Goal: Task Accomplishment & Management: Use online tool/utility

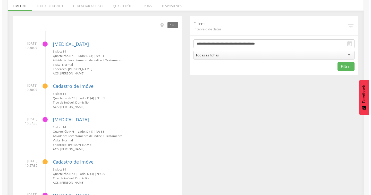
scroll to position [77, 0]
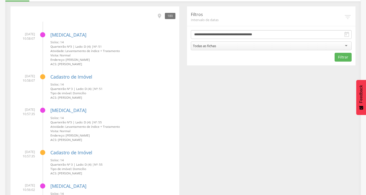
click at [169, 16] on div "180" at bounding box center [170, 16] width 11 height 6
click at [160, 16] on icon "" at bounding box center [160, 16] width 6 height 6
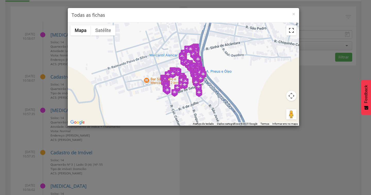
click at [291, 31] on button "Ativar a visualização em tela cheia" at bounding box center [291, 30] width 10 height 10
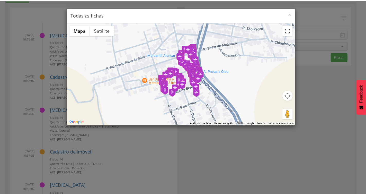
scroll to position [0, 0]
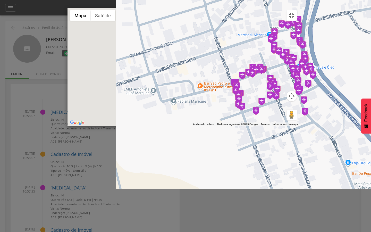
drag, startPoint x: 195, startPoint y: 124, endPoint x: 353, endPoint y: 101, distance: 160.2
click at [299, 101] on div at bounding box center [183, 67] width 232 height 118
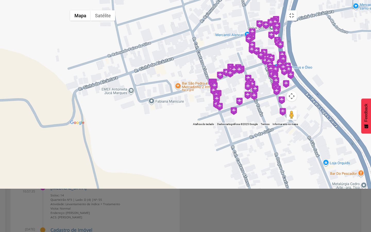
drag, startPoint x: 265, startPoint y: 174, endPoint x: 230, endPoint y: 176, distance: 35.3
click at [230, 126] on div at bounding box center [183, 67] width 232 height 118
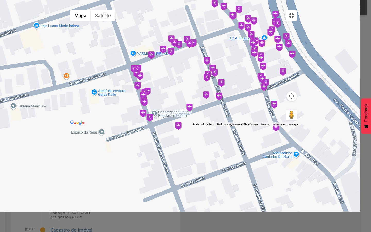
drag, startPoint x: 267, startPoint y: 161, endPoint x: 224, endPoint y: 177, distance: 46.4
click at [224, 126] on div at bounding box center [183, 67] width 232 height 118
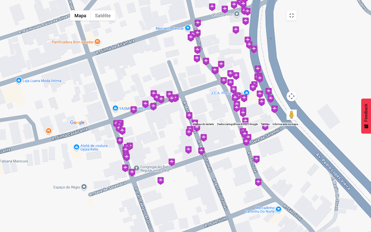
drag, startPoint x: 291, startPoint y: 149, endPoint x: 283, endPoint y: 176, distance: 27.9
click at [283, 126] on div at bounding box center [183, 67] width 232 height 118
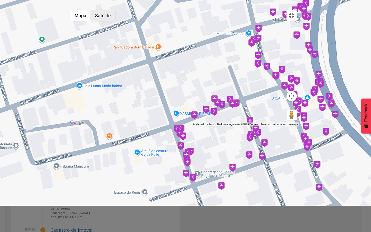
click at [91, 10] on button "Satélite" at bounding box center [103, 15] width 24 height 10
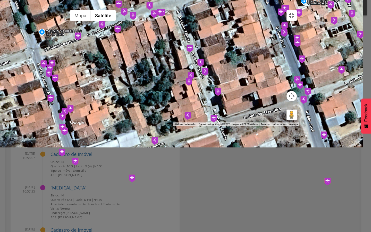
drag, startPoint x: 279, startPoint y: 161, endPoint x: 215, endPoint y: 52, distance: 126.3
click at [215, 52] on div at bounding box center [183, 67] width 232 height 118
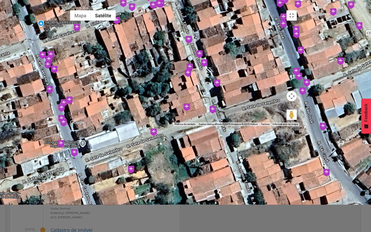
click at [191, 44] on img at bounding box center [188, 40] width 6 height 8
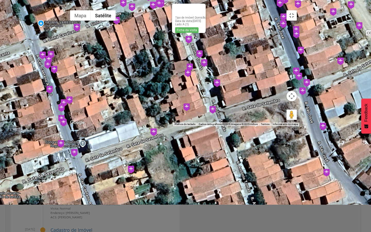
click at [201, 58] on img at bounding box center [199, 54] width 6 height 8
click at [205, 67] on img at bounding box center [204, 63] width 6 height 8
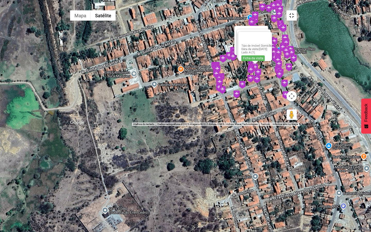
click at [297, 10] on button "Ativar a visualização em tela cheia" at bounding box center [291, 15] width 10 height 10
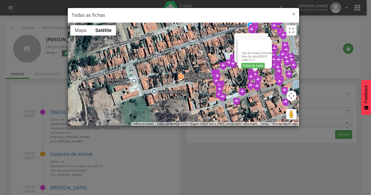
click at [294, 14] on span "×" at bounding box center [293, 13] width 3 height 7
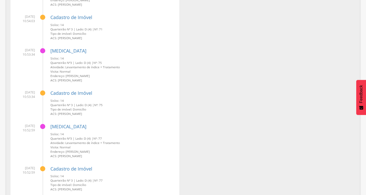
scroll to position [515, 0]
click at [93, 66] on small "Atividade: Levantamento de índice + Tratamento" at bounding box center [112, 67] width 125 height 4
click at [57, 72] on small "Visita: Normal" at bounding box center [112, 71] width 125 height 4
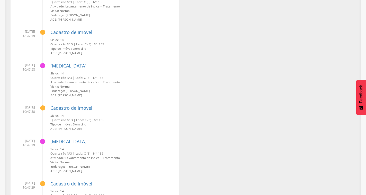
scroll to position [927, 0]
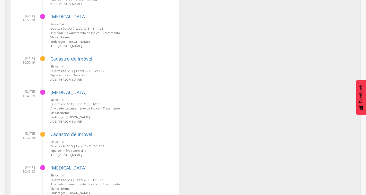
click at [82, 138] on div "Cadastro de Imóvel Sisloc: 14 Quarteirão Nº 3 | Lado: C (3) | Nº: 133 Tipo de i…" at bounding box center [112, 142] width 125 height 30
click at [78, 132] on link "Cadastro de Imóvel" at bounding box center [71, 134] width 42 height 6
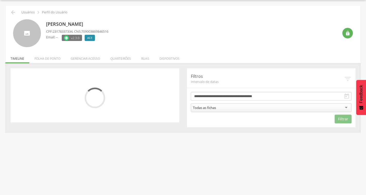
click at [244, 108] on div "Todas as fichas" at bounding box center [271, 107] width 161 height 9
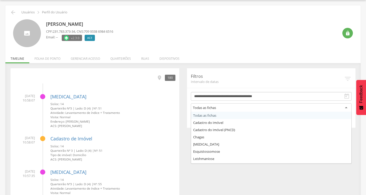
click at [158, 98] on h4 "[MEDICAL_DATA]" at bounding box center [112, 96] width 125 height 5
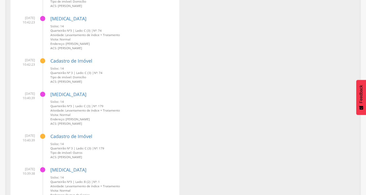
scroll to position [1689, 0]
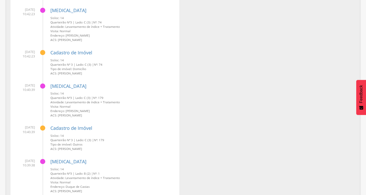
click at [74, 70] on small "Tipo de imóvel: Domicílio" at bounding box center [112, 69] width 125 height 4
click at [63, 52] on link "Cadastro de Imóvel" at bounding box center [71, 52] width 42 height 6
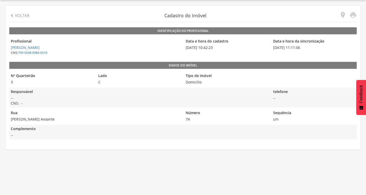
click at [278, 115] on legend "Sequência" at bounding box center [314, 113] width 85 height 6
click at [99, 75] on legend "Lado" at bounding box center [139, 76] width 85 height 6
click at [191, 73] on legend "Tipo de imóvel" at bounding box center [226, 76] width 85 height 6
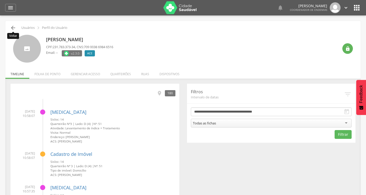
click at [14, 26] on icon "" at bounding box center [13, 28] width 6 height 6
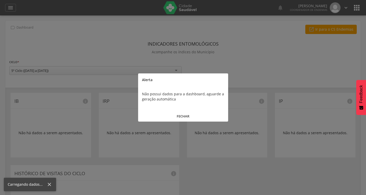
click at [189, 115] on button "FECHAR" at bounding box center [183, 116] width 90 height 11
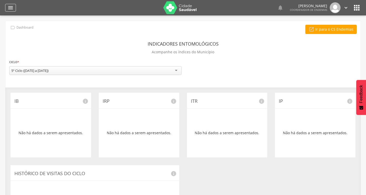
click at [13, 7] on icon "" at bounding box center [10, 8] width 6 height 6
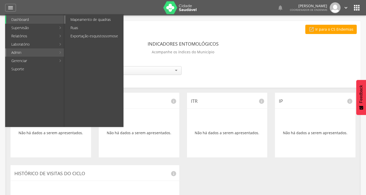
click at [101, 20] on link "Mapeamento de quadras" at bounding box center [94, 19] width 58 height 8
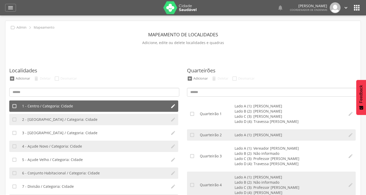
click at [127, 102] on li "1 - Centro / Categoria: Cidade" at bounding box center [94, 105] width 149 height 11
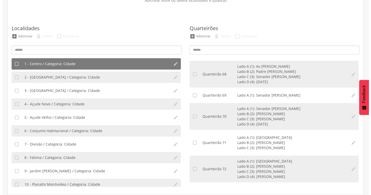
scroll to position [1786, 0]
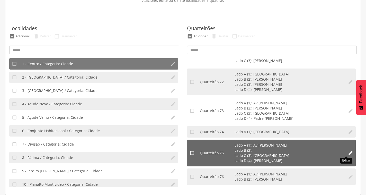
click at [348, 151] on icon "" at bounding box center [350, 152] width 5 height 5
type input "**"
type input "*"
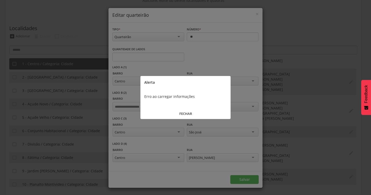
click at [181, 113] on button "FECHAR" at bounding box center [185, 113] width 90 height 11
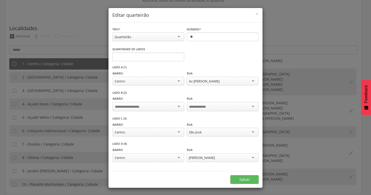
click at [172, 104] on div at bounding box center [148, 106] width 72 height 9
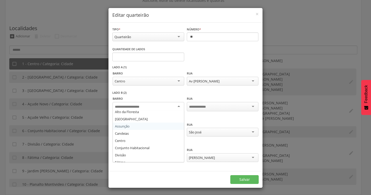
scroll to position [26, 0]
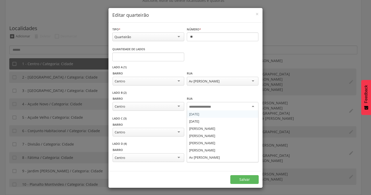
click at [218, 105] on div at bounding box center [223, 106] width 72 height 9
type input "*"
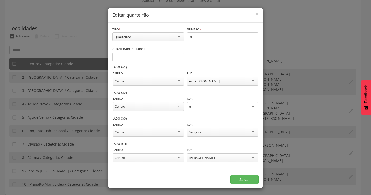
click at [214, 102] on div at bounding box center [223, 106] width 72 height 9
click at [194, 110] on div at bounding box center [223, 106] width 72 height 9
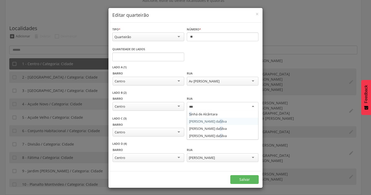
type input "****"
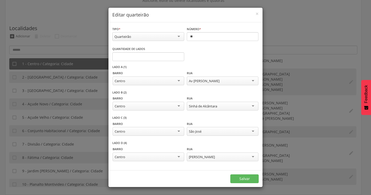
scroll to position [0, 0]
click at [252, 179] on button "Salvar" at bounding box center [244, 179] width 28 height 9
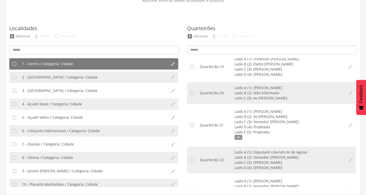
scroll to position [463, 0]
